Goal: Information Seeking & Learning: Learn about a topic

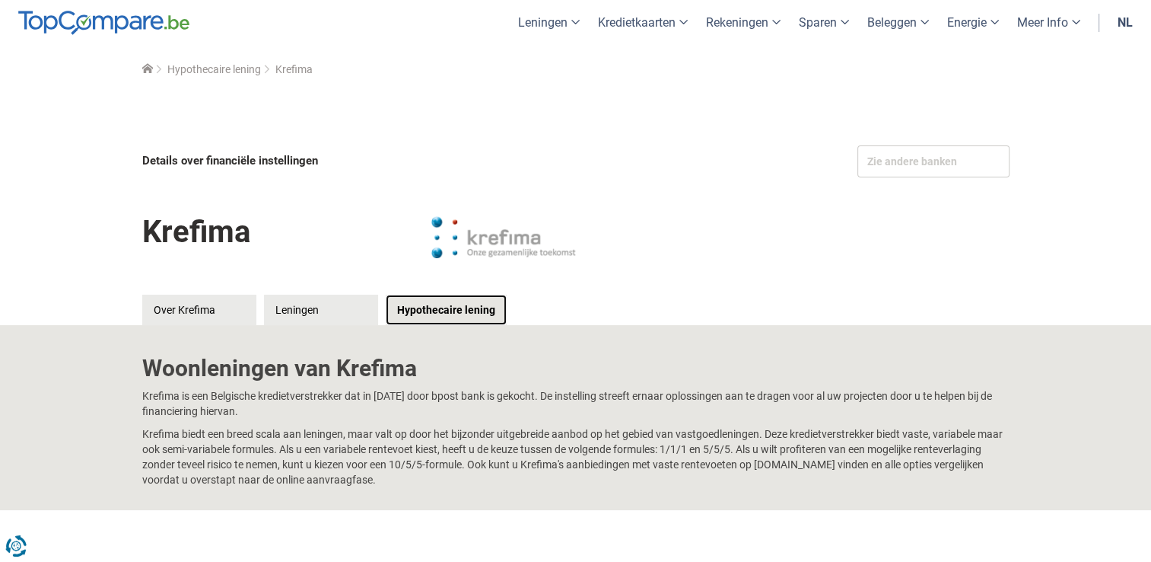
click at [409, 310] on link "Hypothecaire lening" at bounding box center [446, 309] width 121 height 30
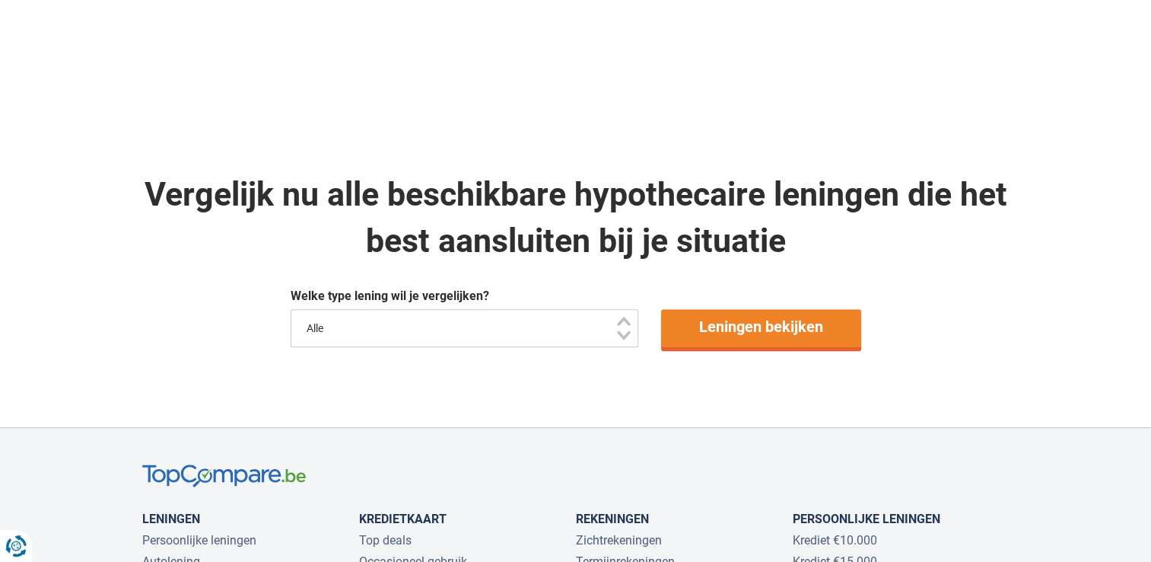
scroll to position [772, 0]
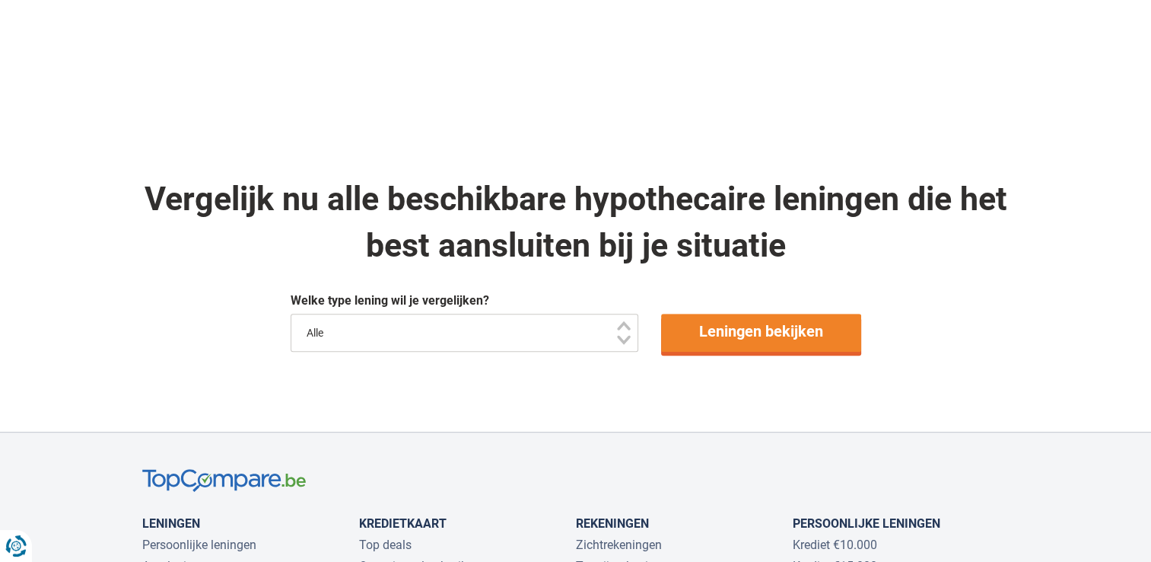
click at [620, 336] on select "Alle" at bounding box center [465, 333] width 349 height 38
click at [587, 335] on select "Alle" at bounding box center [465, 333] width 349 height 38
click at [622, 344] on select "Alle" at bounding box center [465, 333] width 349 height 38
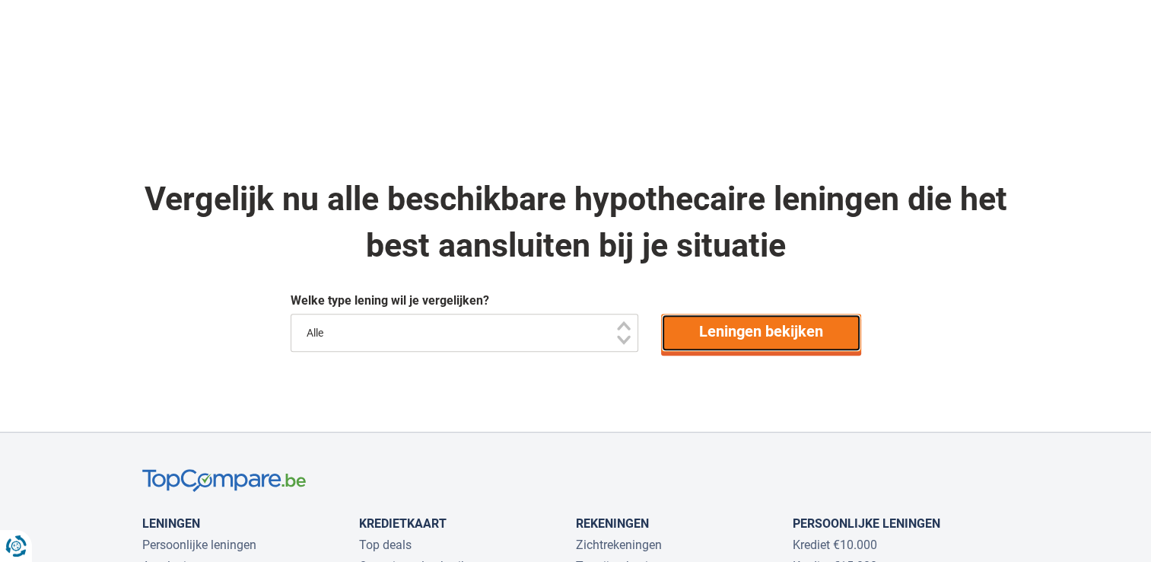
click at [772, 329] on link "Leningen bekijken" at bounding box center [761, 333] width 200 height 38
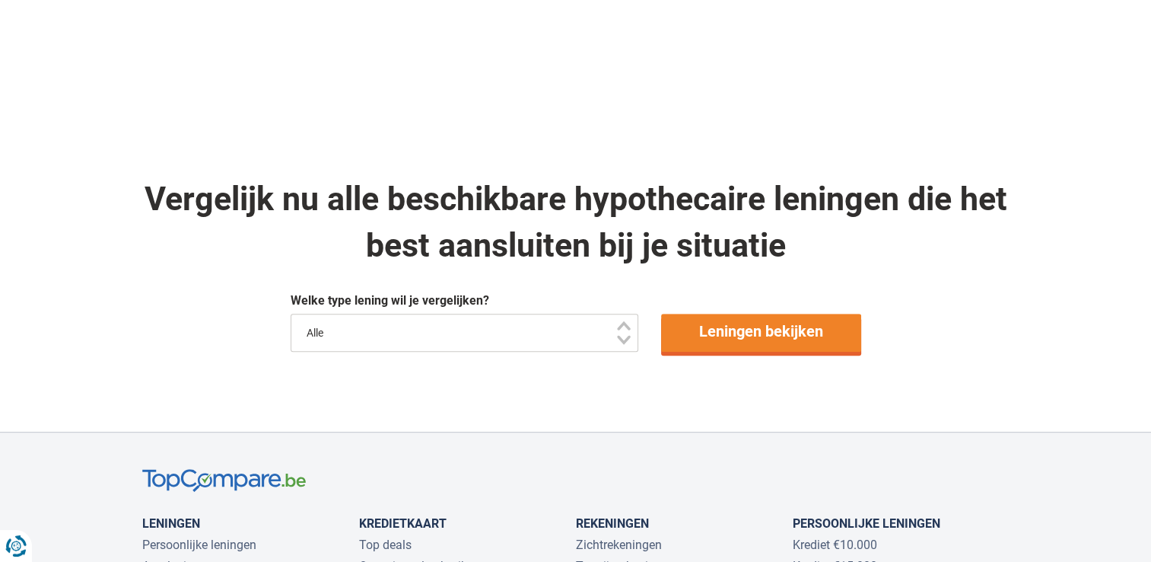
scroll to position [970, 0]
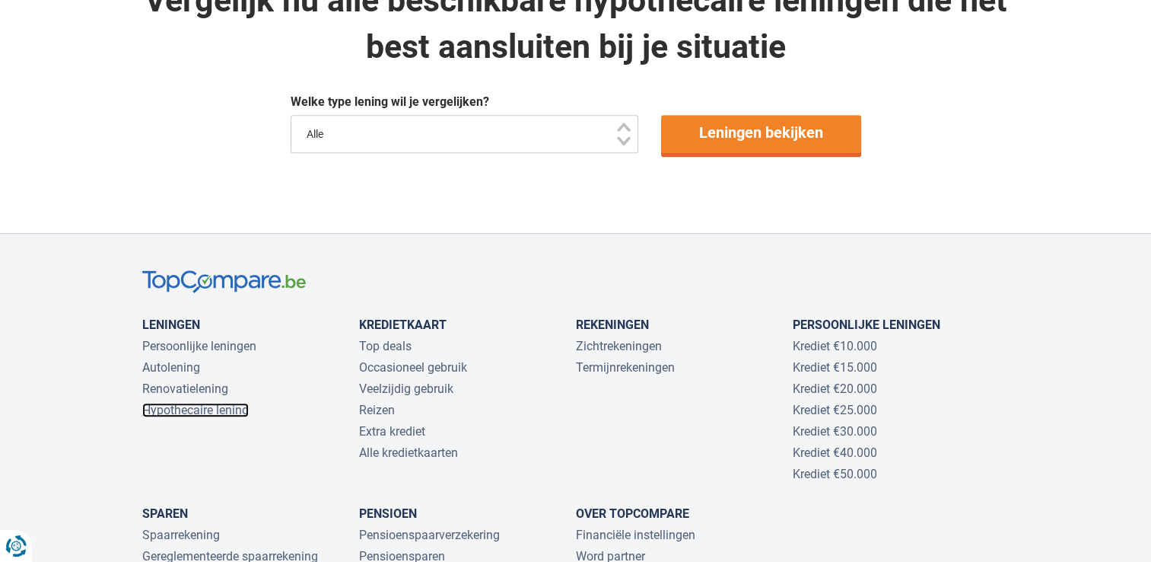
click at [231, 411] on link "Hypothecaire lening" at bounding box center [195, 410] width 107 height 14
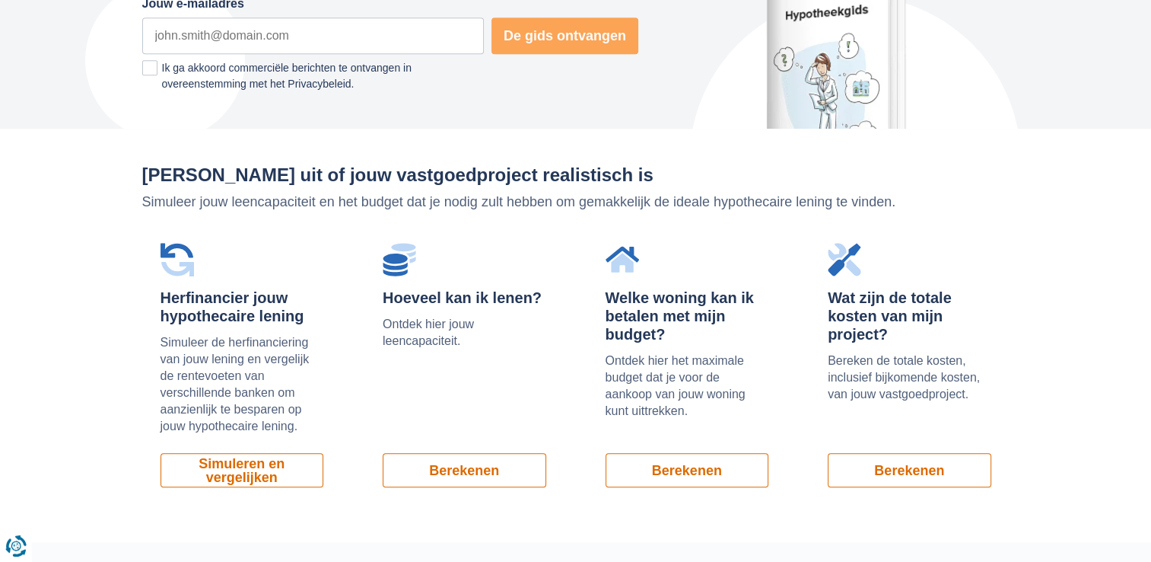
scroll to position [917, 0]
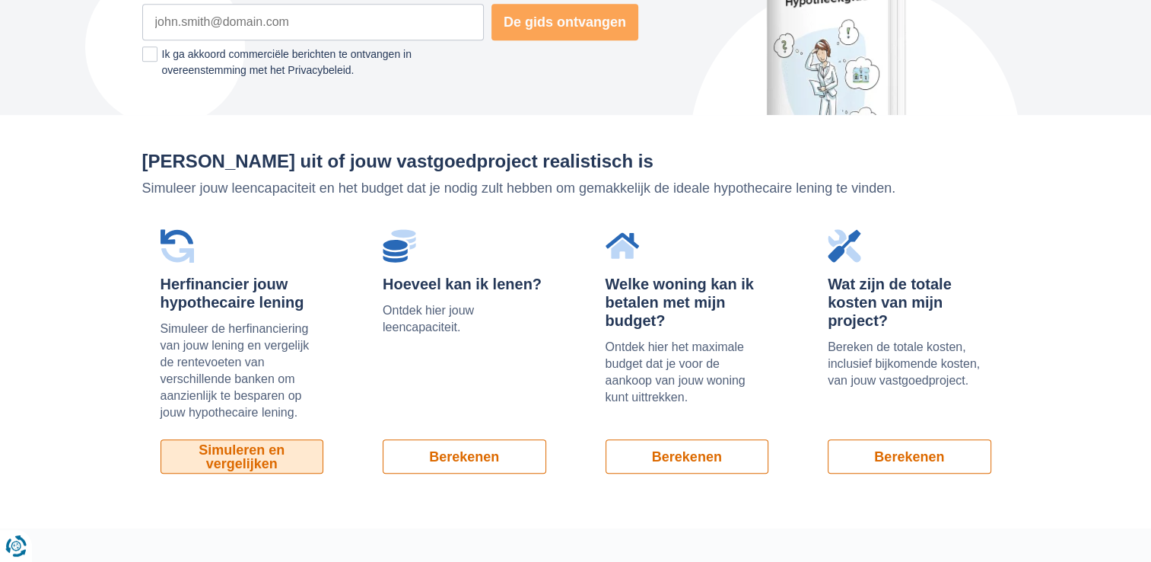
click at [246, 458] on link "Simuleren en vergelijken" at bounding box center [243, 456] width 164 height 34
drag, startPoint x: 1157, startPoint y: 121, endPoint x: 1062, endPoint y: 31, distance: 130.3
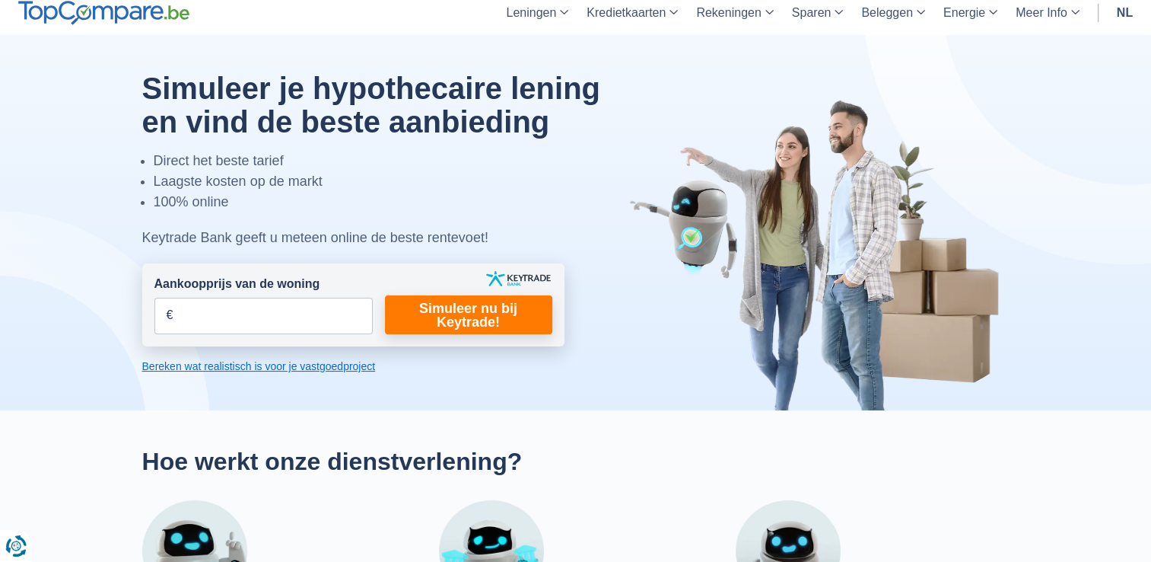
scroll to position [0, 0]
